Goal: Information Seeking & Learning: Learn about a topic

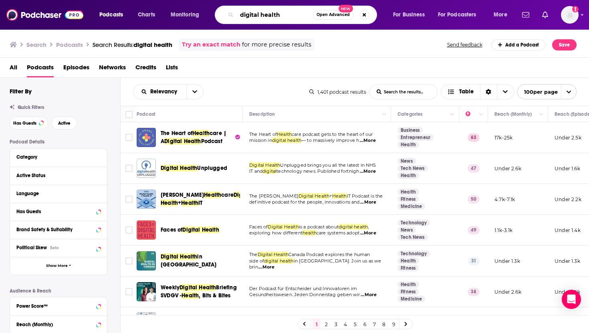
drag, startPoint x: 283, startPoint y: 16, endPoint x: 227, endPoint y: 12, distance: 57.0
click at [227, 13] on div "digital health Open Advanced New" at bounding box center [296, 15] width 162 height 18
type input "masters of scale"
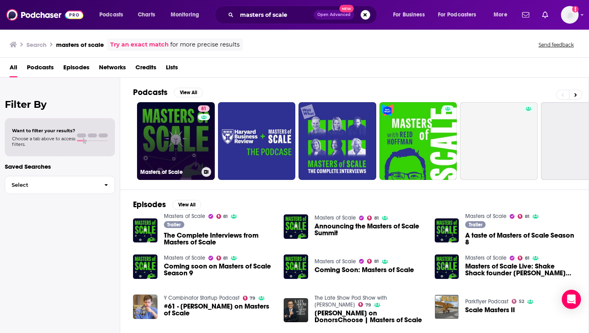
click at [169, 138] on link "81 Masters of Scale" at bounding box center [176, 141] width 78 height 78
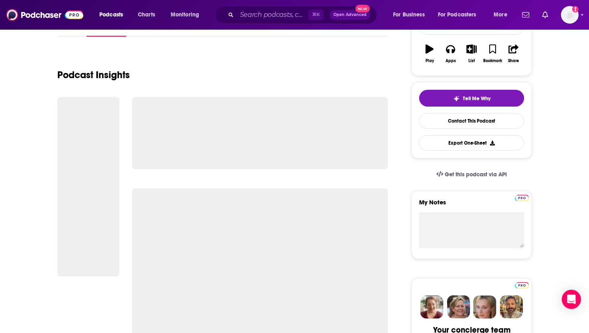
scroll to position [120, 0]
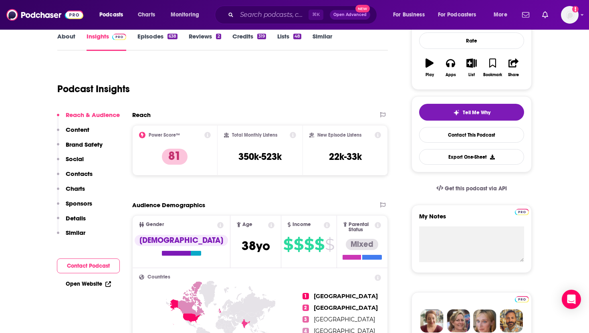
click at [77, 177] on p "Contacts" at bounding box center [79, 174] width 27 height 8
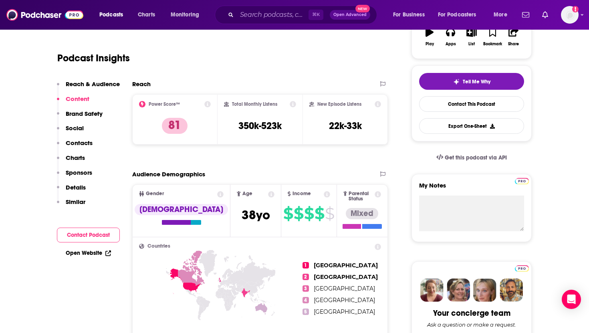
scroll to position [0, 0]
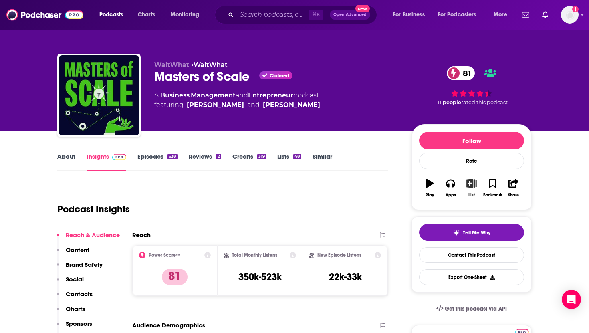
click at [479, 189] on button "List" at bounding box center [472, 188] width 21 height 29
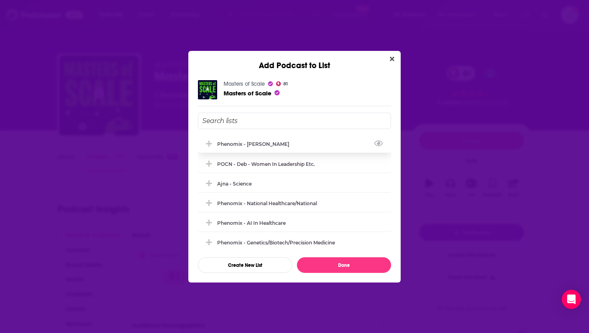
click at [266, 145] on div "Phenomix - [PERSON_NAME]" at bounding box center [255, 144] width 77 height 6
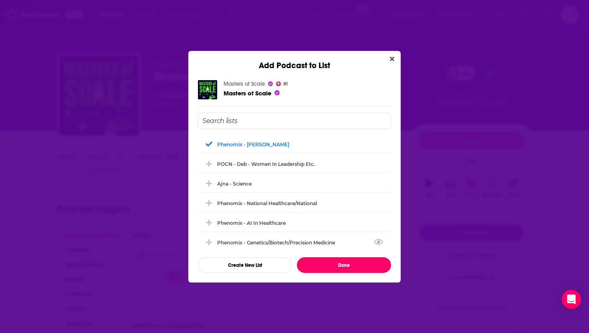
click at [320, 263] on button "Done" at bounding box center [344, 265] width 94 height 16
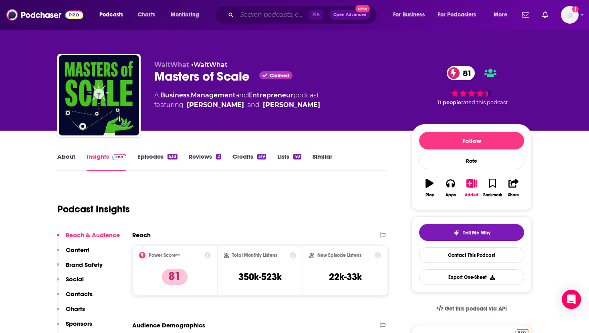
click at [256, 16] on input "Search podcasts, credits, & more..." at bounding box center [273, 14] width 72 height 13
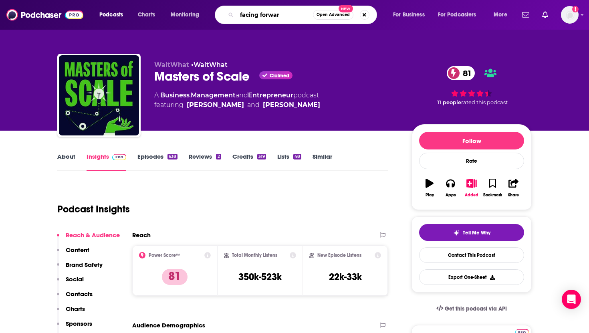
type input "facing forward"
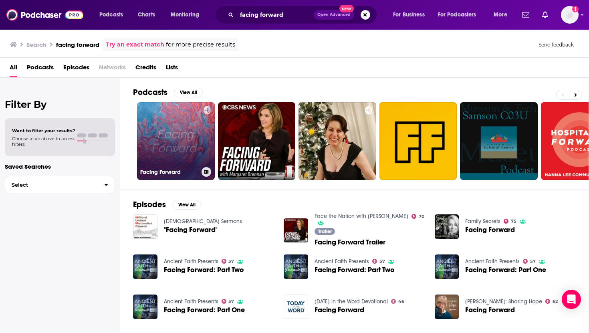
click at [175, 132] on link "Facing Forward" at bounding box center [176, 141] width 78 height 78
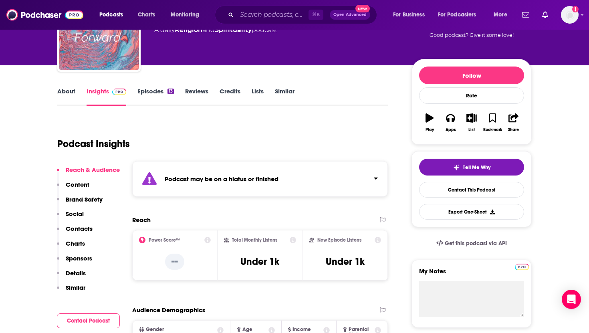
scroll to position [73, 0]
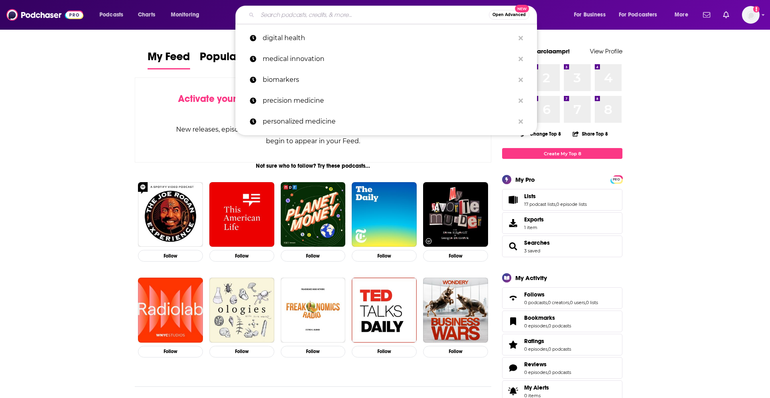
click at [410, 18] on input "Search podcasts, credits, & more..." at bounding box center [372, 14] width 231 height 13
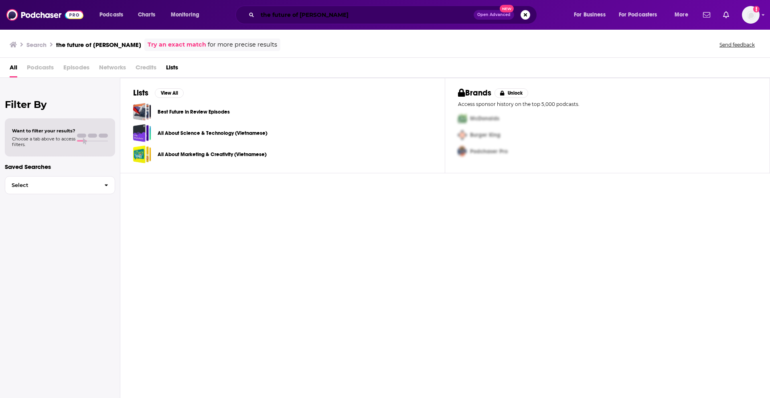
click at [389, 16] on input "the future of pahram" at bounding box center [365, 14] width 216 height 13
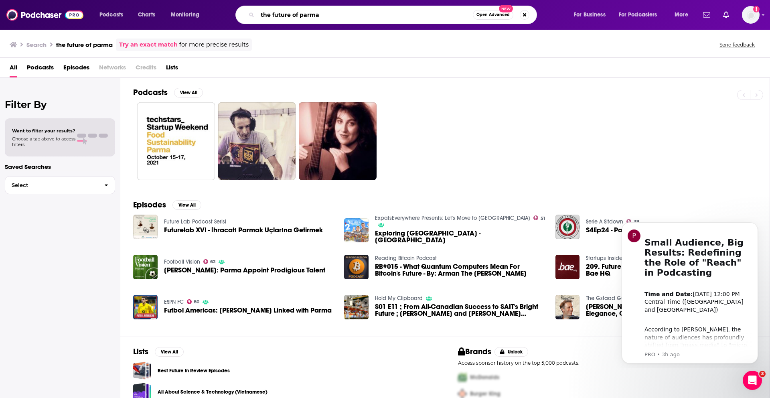
drag, startPoint x: 325, startPoint y: 14, endPoint x: 250, endPoint y: 15, distance: 75.0
click at [250, 15] on div "the future of parma Open Advanced New" at bounding box center [386, 15] width 302 height 18
type input "grow everything biotech podcast"
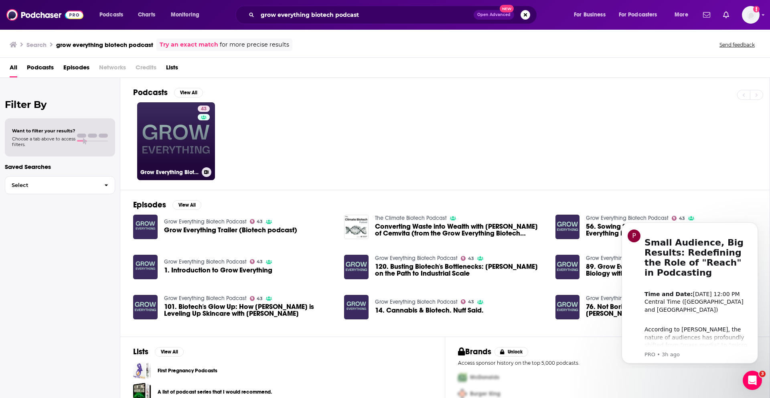
click at [174, 146] on link "43 Grow Everything Biotech Podcast" at bounding box center [176, 141] width 78 height 78
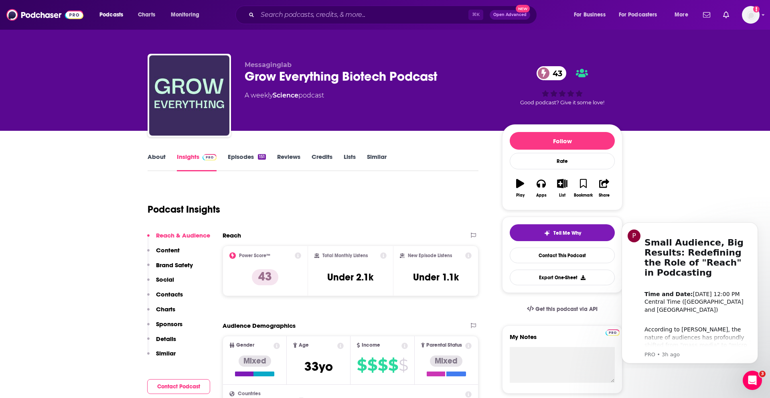
scroll to position [18, 0]
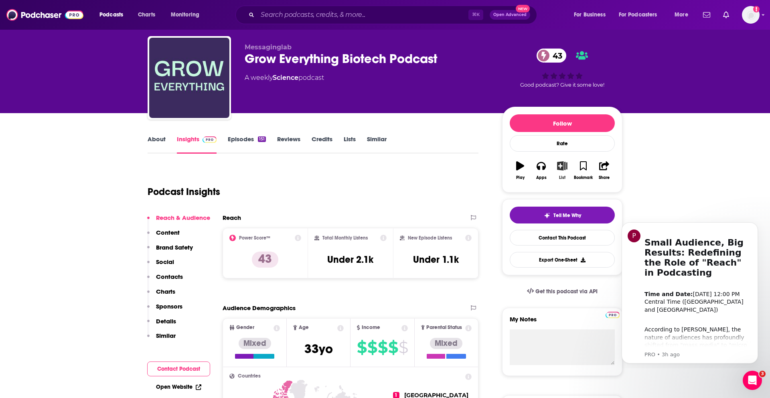
click at [565, 168] on icon "button" at bounding box center [562, 165] width 10 height 9
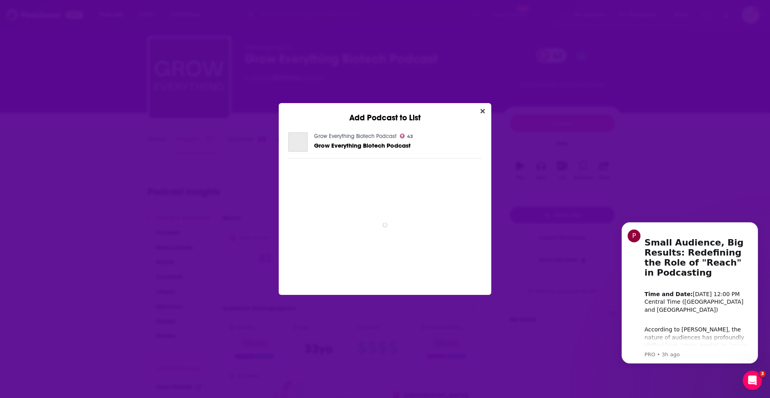
scroll to position [0, 0]
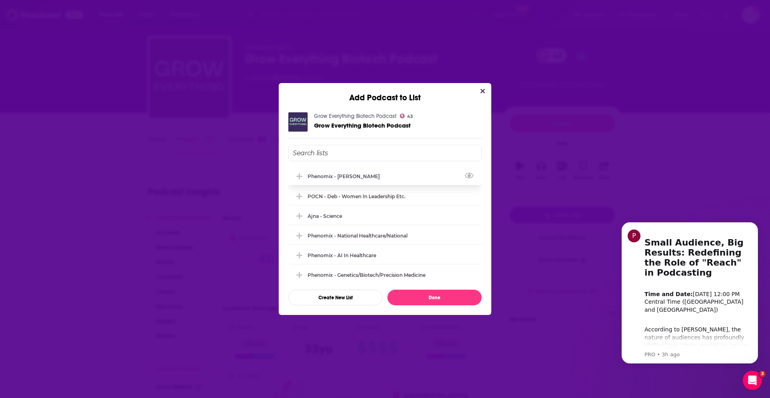
click at [344, 176] on div "Phenomix - [PERSON_NAME]" at bounding box center [346, 176] width 77 height 6
click at [416, 298] on button "Done" at bounding box center [434, 298] width 94 height 16
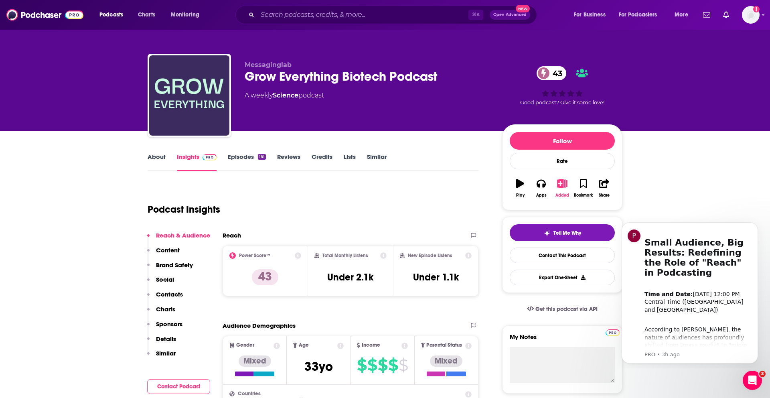
scroll to position [18, 0]
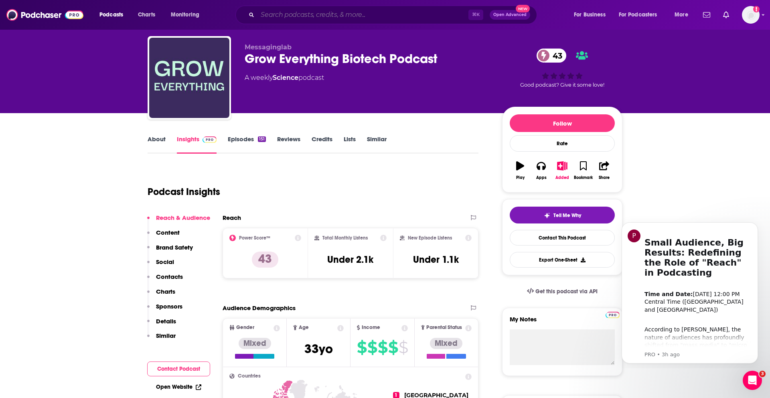
click at [352, 16] on input "Search podcasts, credits, & more..." at bounding box center [362, 14] width 211 height 13
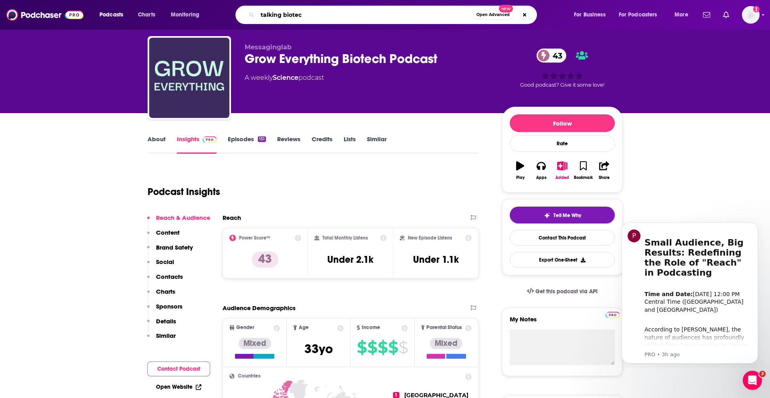
type input "talking biotech"
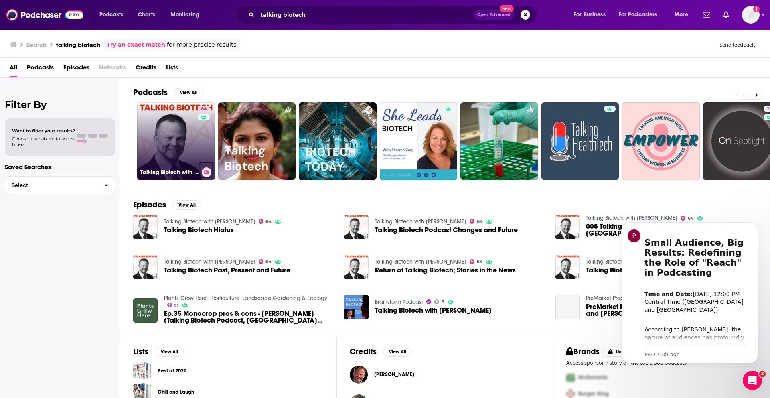
click at [180, 124] on link "64 Talking Biotech with Dr. Kevin Folta" at bounding box center [176, 141] width 78 height 78
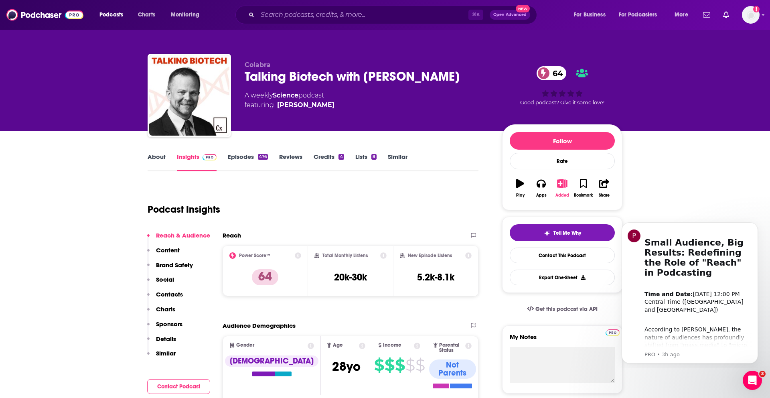
click at [565, 184] on icon "button" at bounding box center [562, 183] width 10 height 9
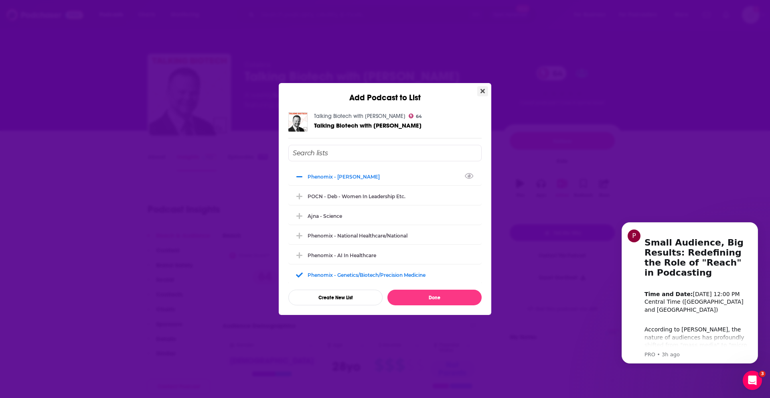
click at [482, 90] on icon "Close" at bounding box center [482, 91] width 4 height 6
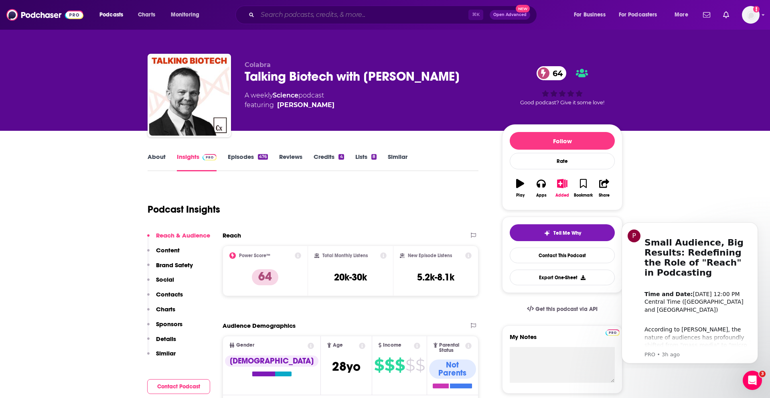
click at [322, 17] on input "Search podcasts, credits, & more..." at bounding box center [362, 14] width 211 height 13
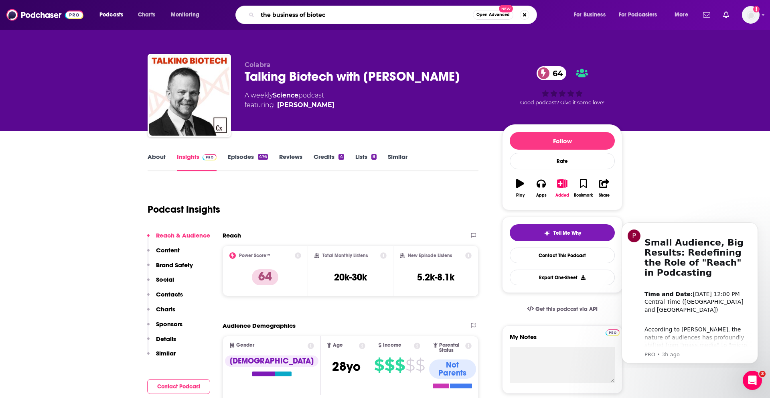
type input "the business of biotech"
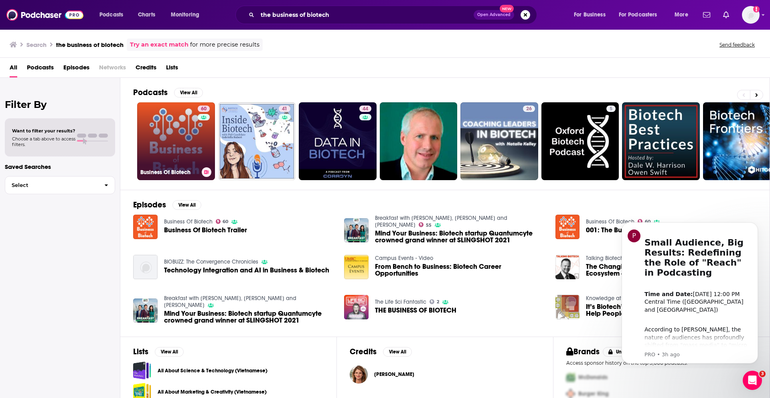
click at [182, 136] on link "60 Business Of Biotech" at bounding box center [176, 141] width 78 height 78
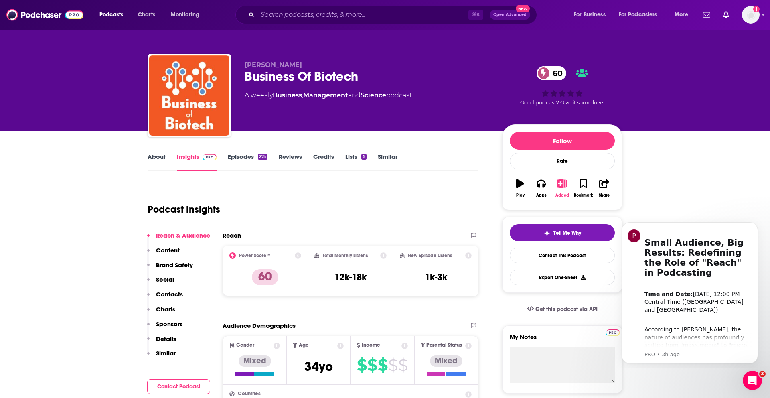
click at [555, 189] on button "Added" at bounding box center [562, 188] width 21 height 29
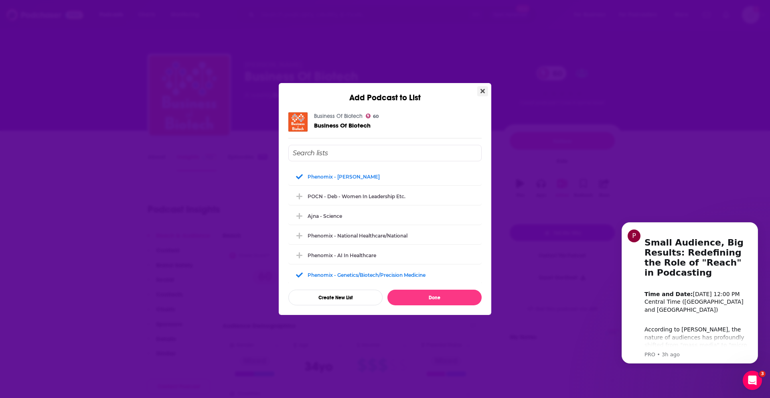
click at [482, 89] on icon "Close" at bounding box center [482, 91] width 4 height 6
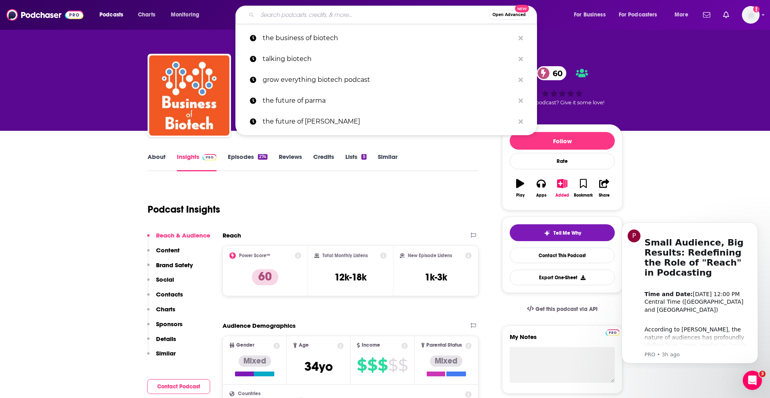
click at [317, 16] on input "Search podcasts, credits, & more..." at bounding box center [372, 14] width 231 height 13
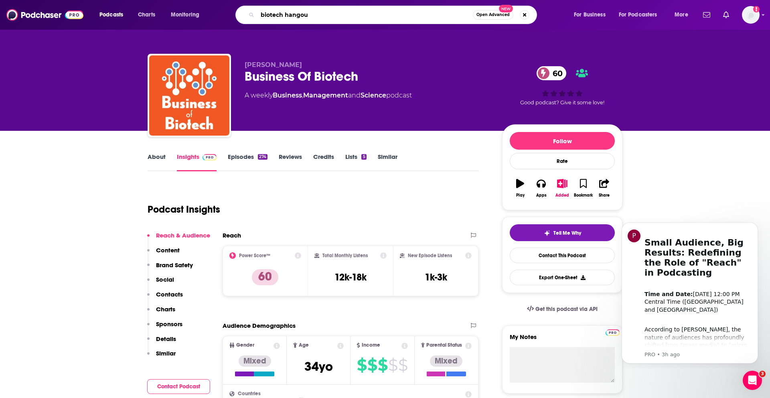
type input "biotech hangout"
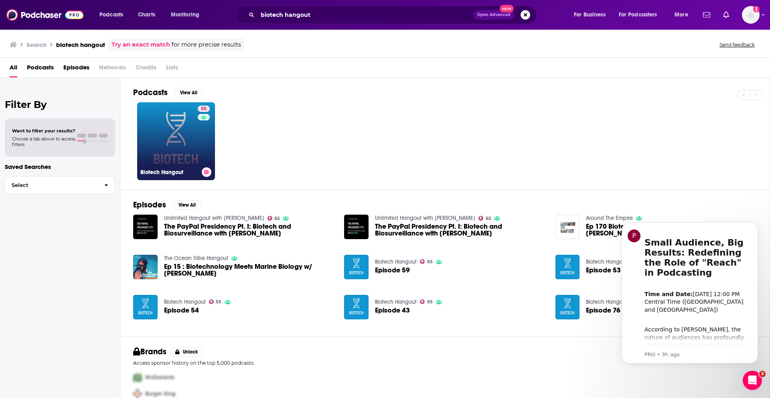
click at [177, 130] on link "55 Biotech Hangout" at bounding box center [176, 141] width 78 height 78
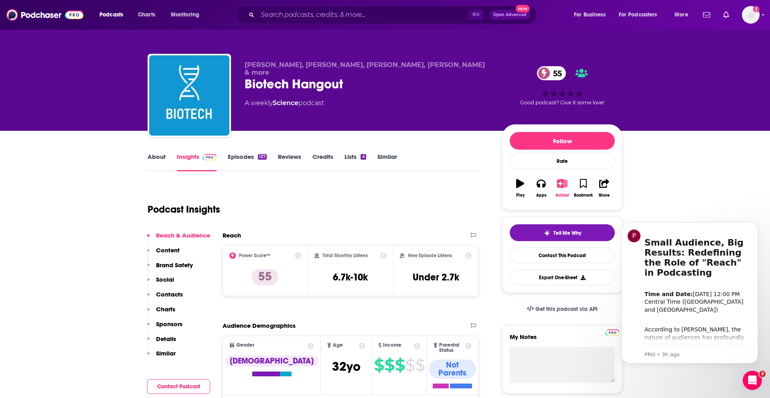
click at [561, 184] on icon "button" at bounding box center [562, 183] width 10 height 9
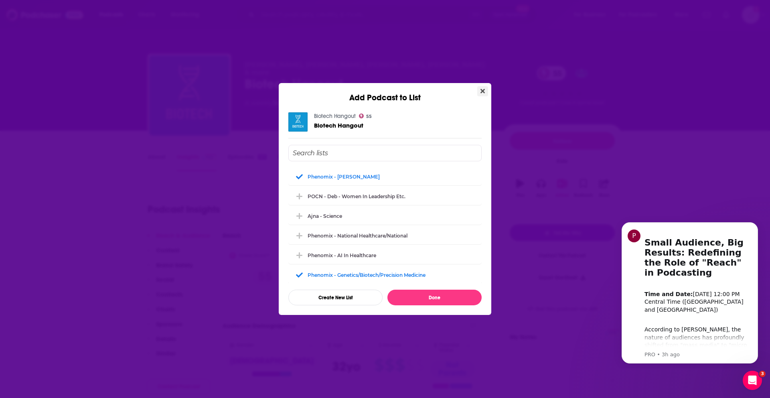
click at [484, 91] on icon "Close" at bounding box center [482, 91] width 4 height 6
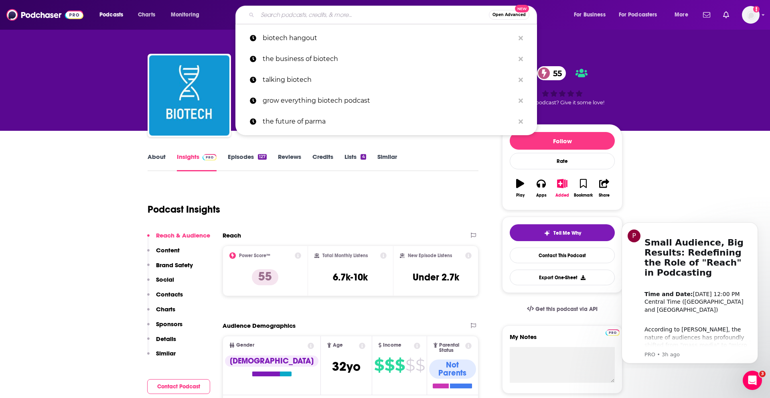
click at [310, 11] on input "Search podcasts, credits, & more..." at bounding box center [372, 14] width 231 height 13
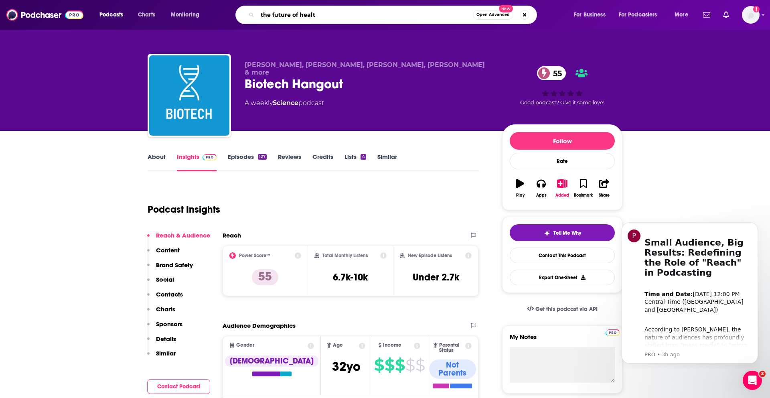
type input "the future of health"
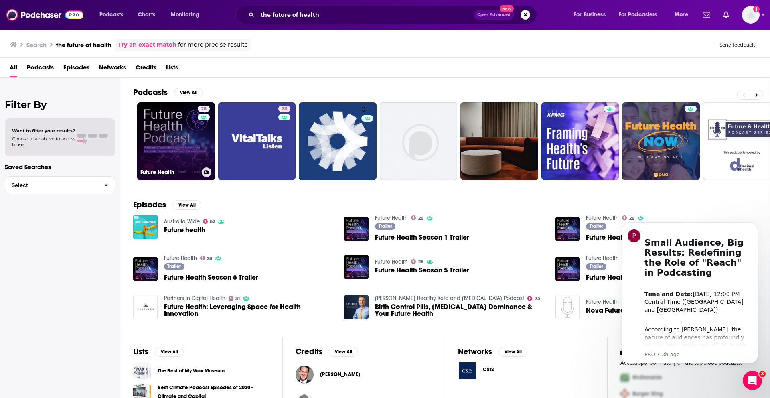
click at [175, 146] on link "28 Future Health" at bounding box center [176, 141] width 78 height 78
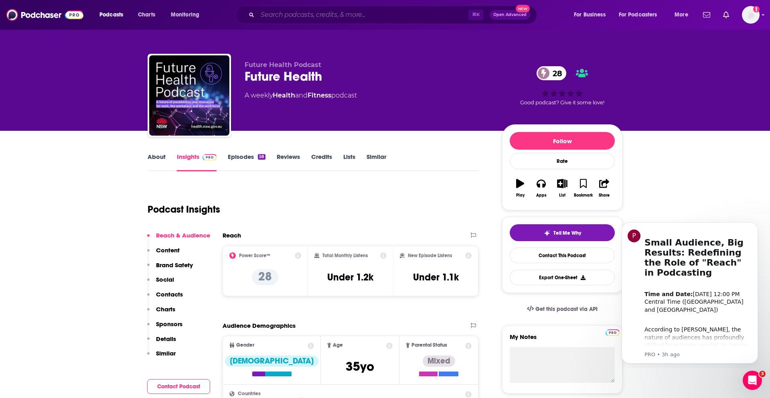
click at [356, 10] on input "Search podcasts, credits, & more..." at bounding box center [362, 14] width 211 height 13
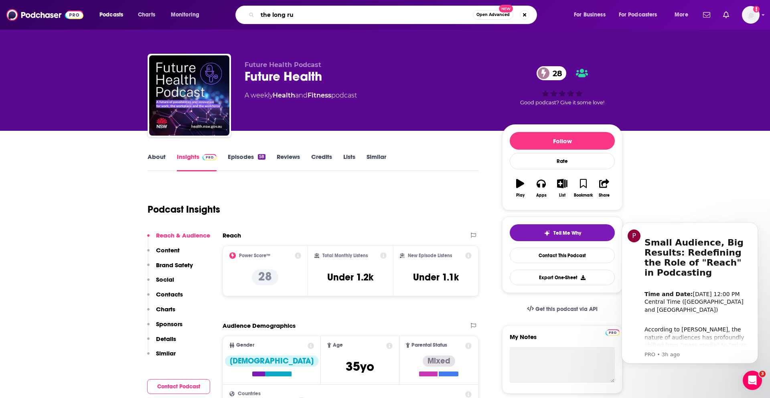
type input "the long run"
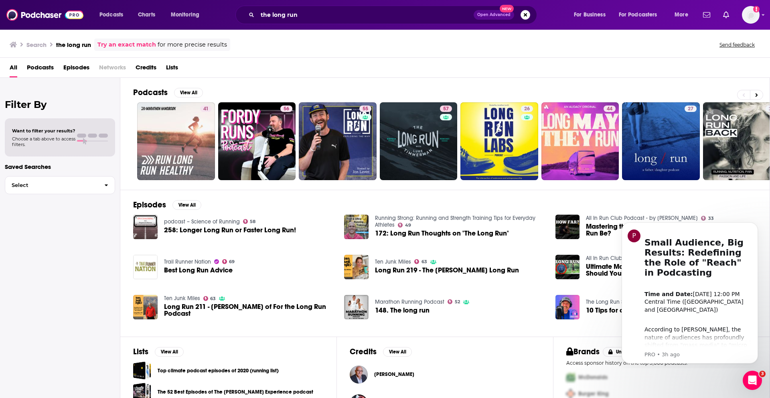
click at [47, 69] on span "Podcasts" at bounding box center [40, 69] width 27 height 16
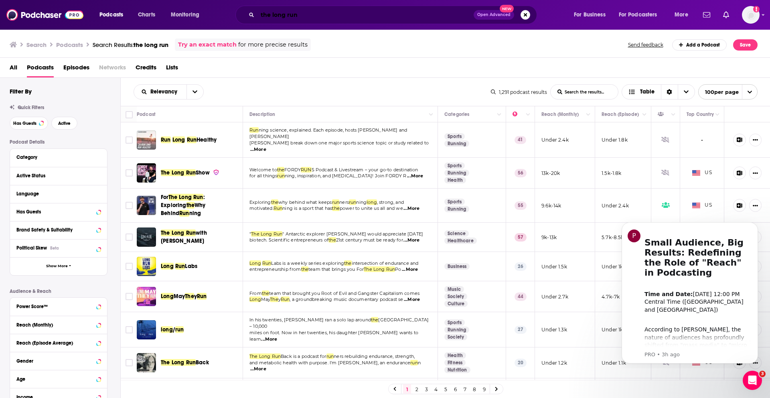
click at [326, 13] on input "the long run" at bounding box center [365, 14] width 216 height 13
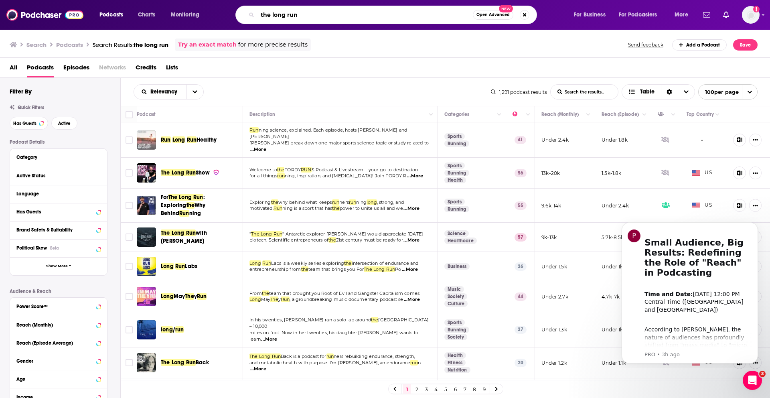
drag, startPoint x: 326, startPoint y: 13, endPoint x: 266, endPoint y: 12, distance: 60.2
click at [266, 12] on input "the long run" at bounding box center [364, 14] width 215 height 13
type input "I am Bio"
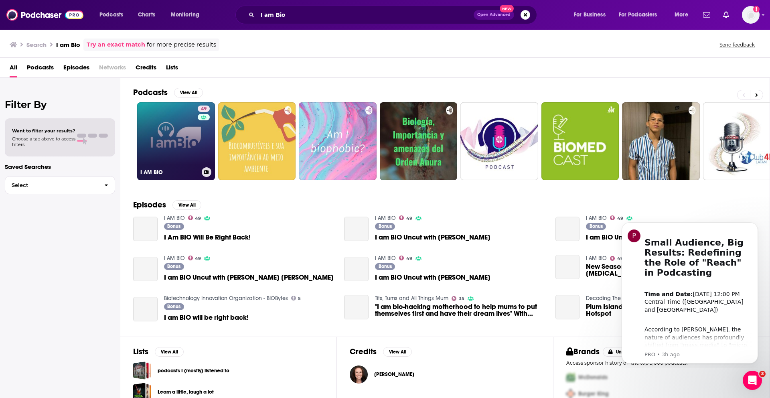
click at [172, 142] on link "49 I AM BIO" at bounding box center [176, 141] width 78 height 78
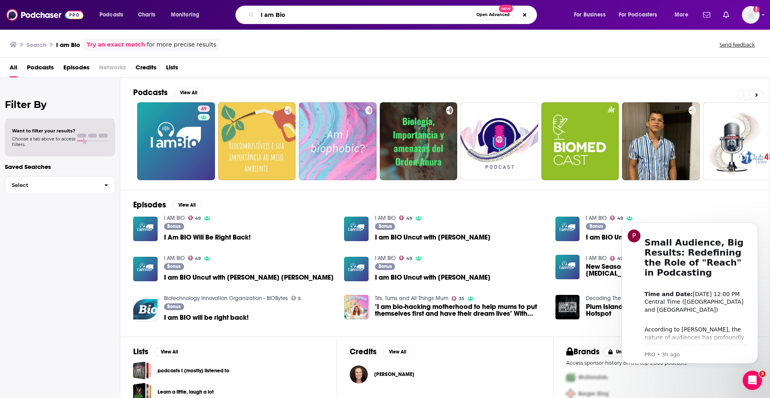
drag, startPoint x: 295, startPoint y: 13, endPoint x: 228, endPoint y: 13, distance: 66.6
click at [228, 13] on div "I am Bio Open Advanced New" at bounding box center [394, 15] width 343 height 18
type input "In Vivo"
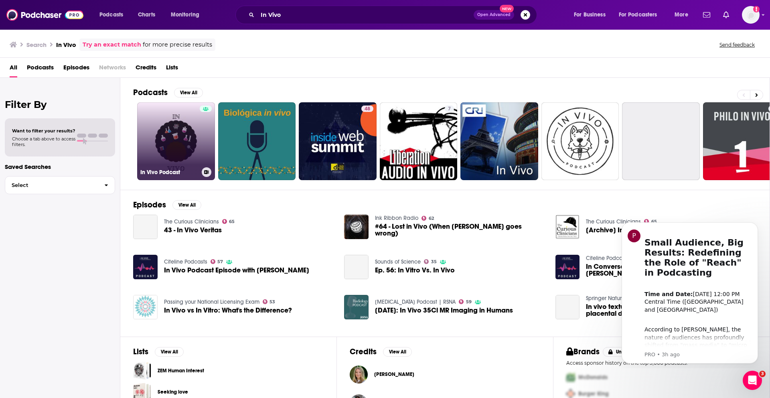
click at [180, 130] on link "In Vivo Podcast" at bounding box center [176, 141] width 78 height 78
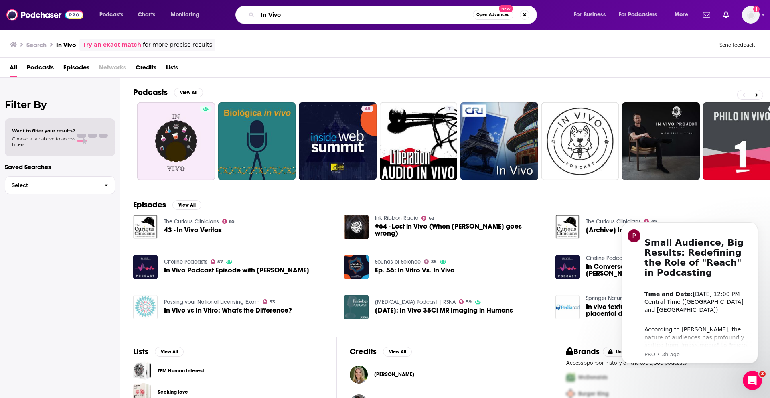
click at [342, 16] on input "In Vivo" at bounding box center [364, 14] width 215 height 13
drag, startPoint x: 342, startPoint y: 16, endPoint x: 250, endPoint y: 15, distance: 92.6
click at [250, 15] on div "In Vivo Open Advanced New" at bounding box center [386, 15] width 302 height 18
drag, startPoint x: 316, startPoint y: 12, endPoint x: 231, endPoint y: 12, distance: 84.2
click at [231, 12] on div "Back of the Open Advanced New" at bounding box center [394, 15] width 343 height 18
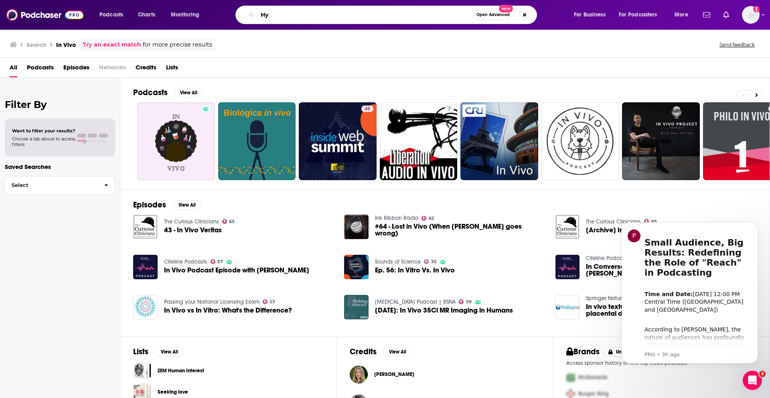
type input "H"
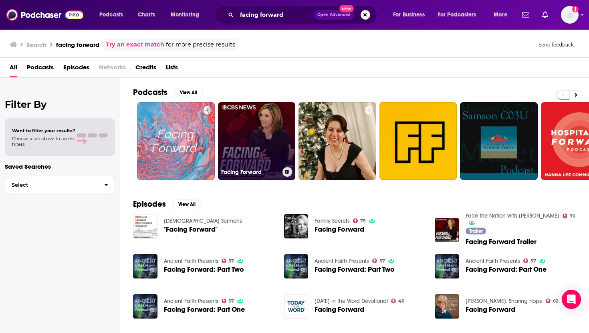
click at [261, 136] on link "Facing Forward" at bounding box center [257, 141] width 78 height 78
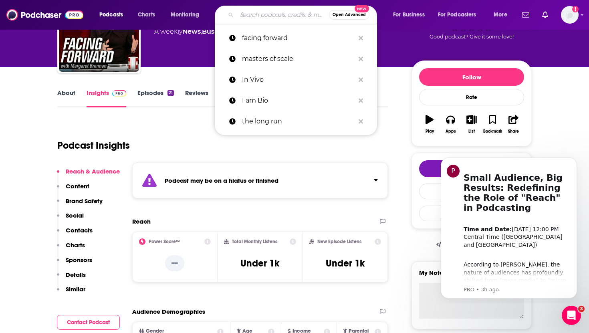
click at [272, 17] on input "Search podcasts, credits, & more..." at bounding box center [283, 14] width 92 height 13
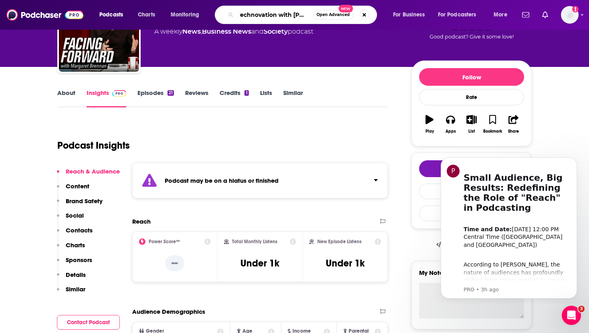
scroll to position [0, 5]
type input "Technovation with Peter High"
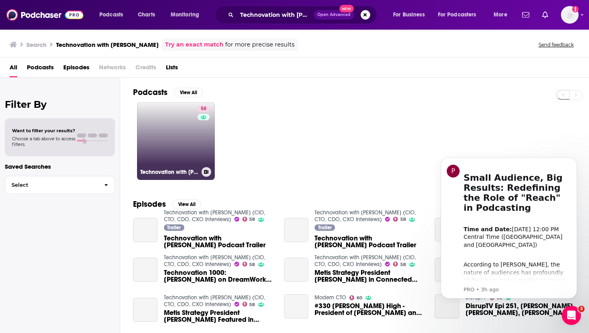
click at [181, 136] on link "58 Technovation with Peter High (CIO, CTO, CDO, CXO Interviews)" at bounding box center [176, 141] width 78 height 78
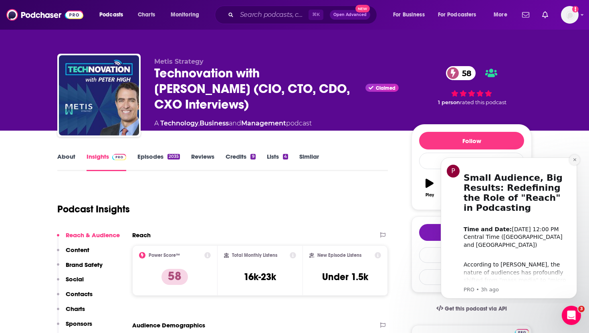
click at [572, 160] on button "Dismiss notification" at bounding box center [575, 160] width 10 height 10
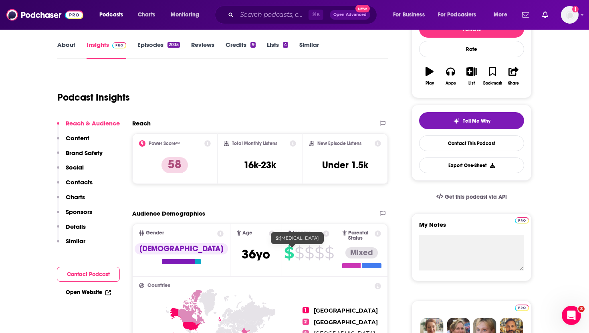
scroll to position [124, 0]
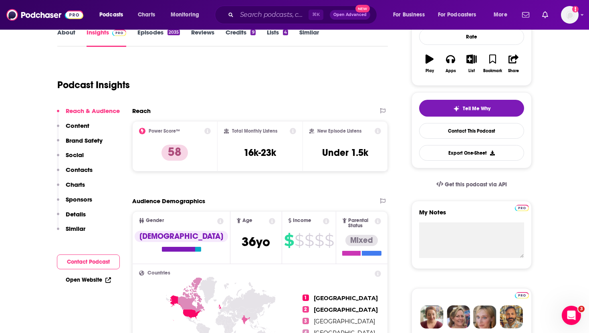
click at [85, 170] on p "Contacts" at bounding box center [79, 170] width 27 height 8
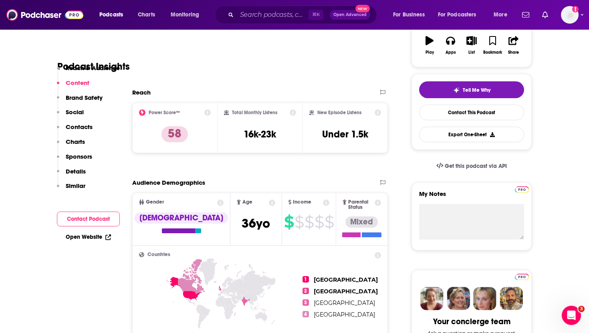
scroll to position [56, 0]
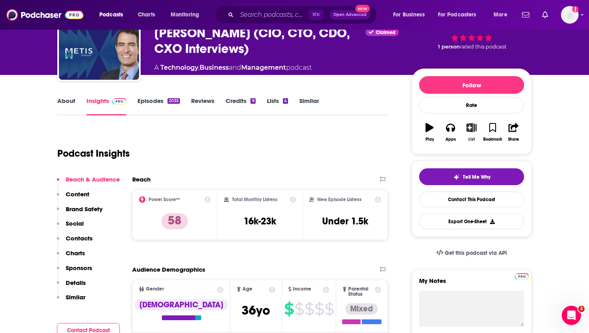
click at [474, 130] on icon "button" at bounding box center [472, 127] width 10 height 9
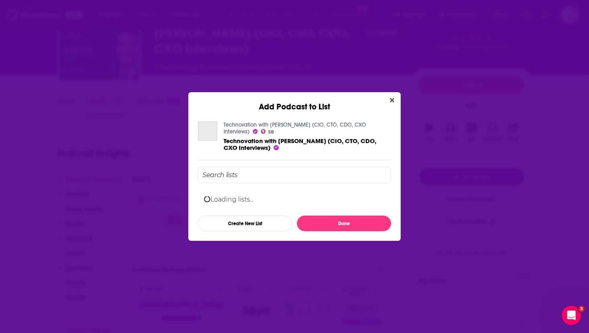
scroll to position [0, 0]
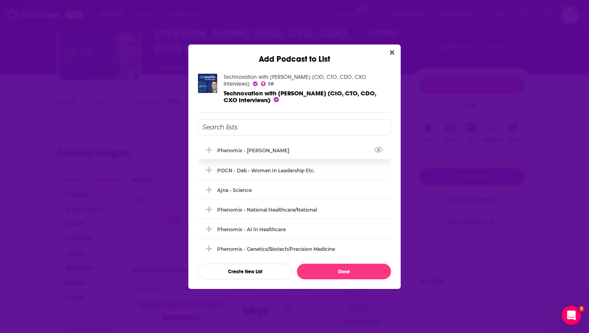
click at [260, 152] on div "Phenomix - [PERSON_NAME]" at bounding box center [255, 151] width 77 height 6
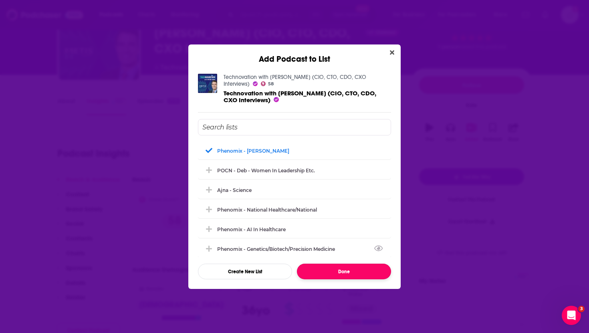
click at [324, 273] on button "Done" at bounding box center [344, 272] width 94 height 16
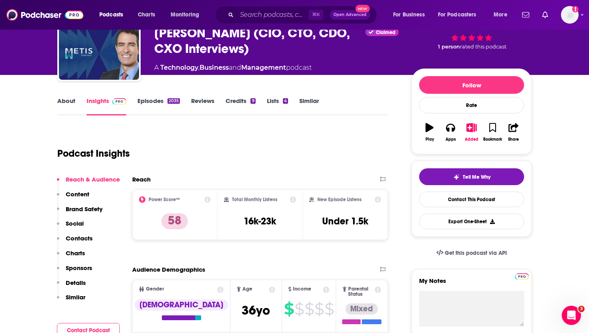
click at [585, 19] on div "Podcasts Charts Monitoring ⌘ K Open Advanced New For Business For Podcasters Mo…" at bounding box center [294, 15] width 589 height 30
click at [575, 10] on icon "Add a profile image" at bounding box center [576, 9] width 2 height 4
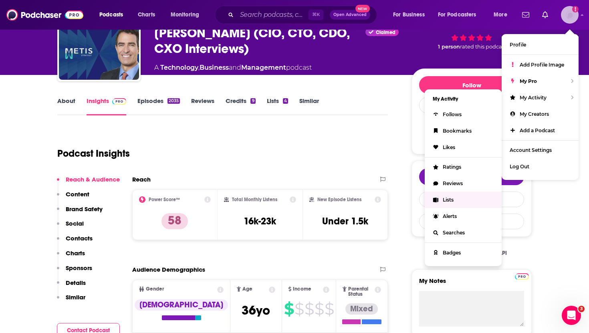
click at [452, 200] on span "Lists" at bounding box center [448, 200] width 11 height 6
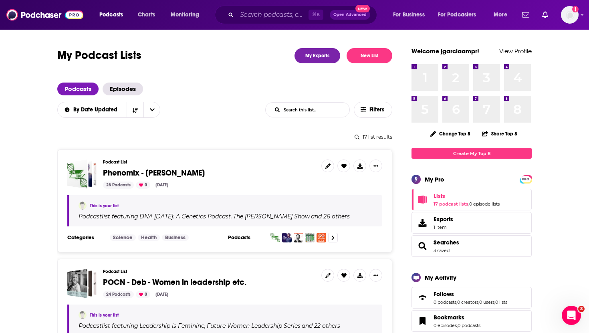
click at [188, 172] on span "Phenomix - [PERSON_NAME]" at bounding box center [154, 173] width 102 height 10
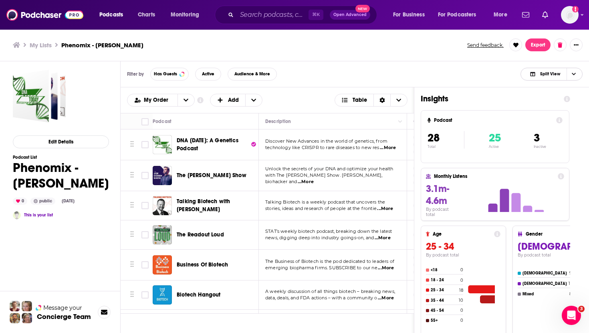
click at [578, 75] on span "Choose View" at bounding box center [574, 74] width 14 height 12
click at [558, 100] on span "Podcast Only" at bounding box center [557, 101] width 40 height 4
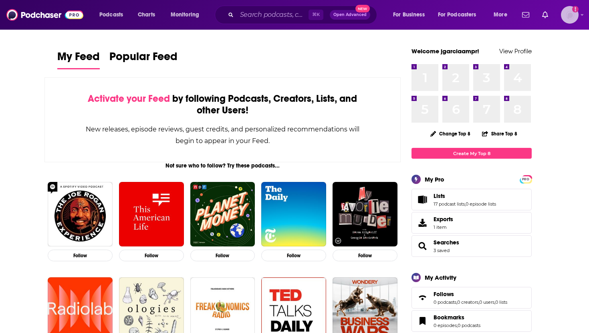
click at [583, 13] on icon "Show profile menu" at bounding box center [582, 14] width 3 height 5
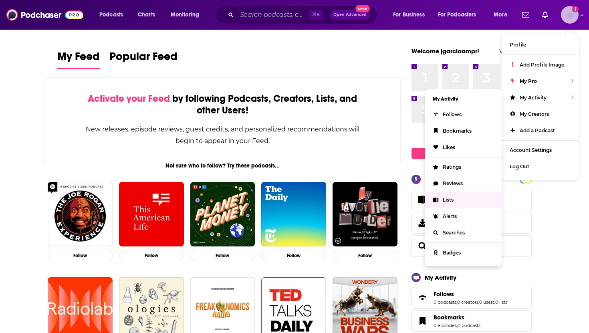
click at [457, 198] on link "Lists" at bounding box center [463, 200] width 77 height 16
